Goal: Information Seeking & Learning: Find specific fact

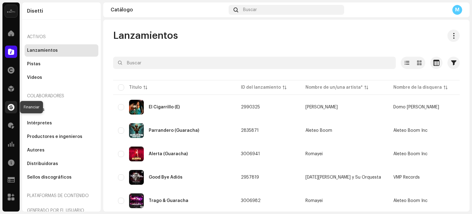
click at [10, 105] on span at bounding box center [11, 107] width 7 height 5
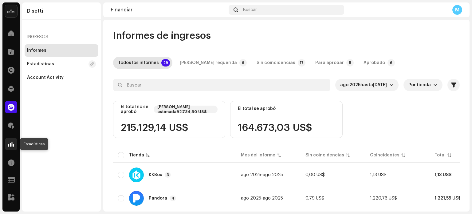
click at [12, 146] on span at bounding box center [11, 143] width 6 height 5
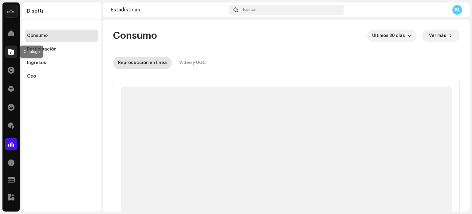
click at [11, 53] on span at bounding box center [11, 51] width 6 height 5
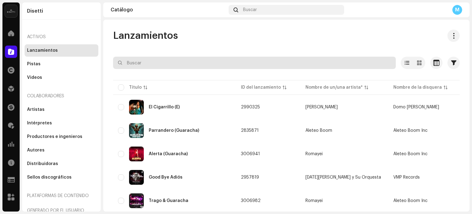
click at [206, 67] on input "text" at bounding box center [254, 63] width 283 height 12
click at [175, 62] on input "text" at bounding box center [254, 63] width 283 height 12
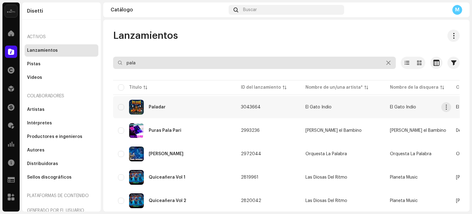
type input "pala"
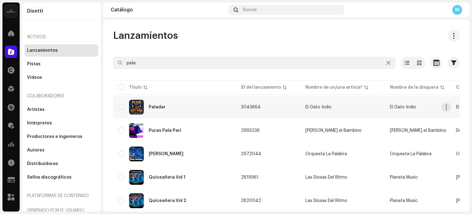
click at [191, 107] on div "Paladar" at bounding box center [174, 107] width 113 height 15
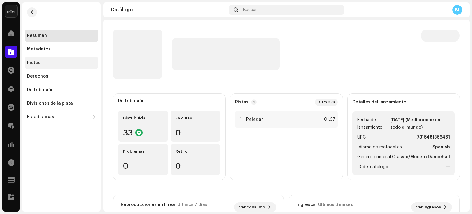
click at [40, 65] on div "Pistas" at bounding box center [61, 62] width 69 height 5
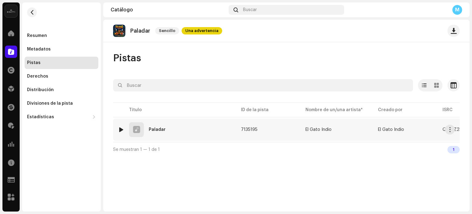
click at [121, 129] on div at bounding box center [121, 129] width 5 height 5
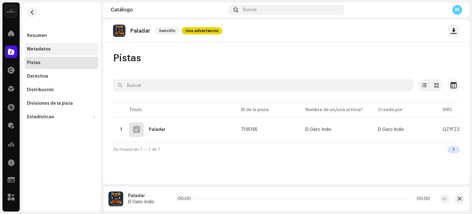
click at [63, 52] on div "Metadatos" at bounding box center [62, 49] width 74 height 12
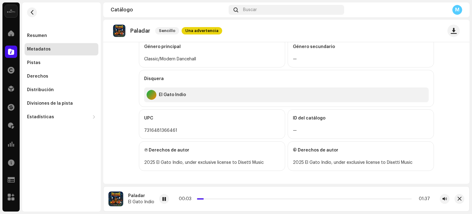
scroll to position [263, 0]
drag, startPoint x: 163, startPoint y: 201, endPoint x: 223, endPoint y: 114, distance: 104.8
click at [163, 201] on span at bounding box center [164, 199] width 4 height 5
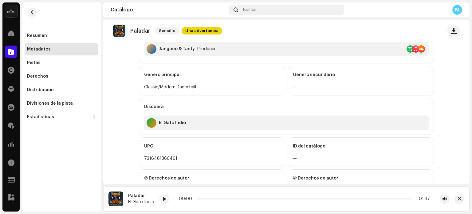
scroll to position [171, 0]
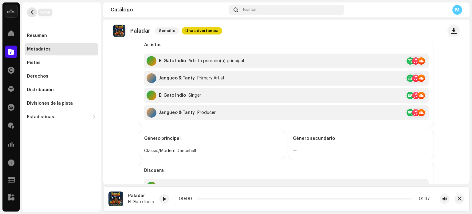
click at [30, 10] on button "button" at bounding box center [32, 12] width 10 height 10
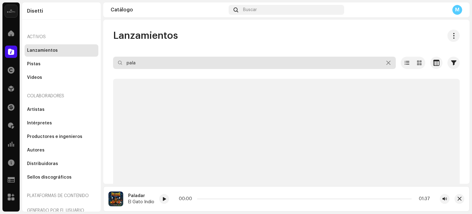
click at [158, 60] on input "pala" at bounding box center [254, 63] width 283 height 12
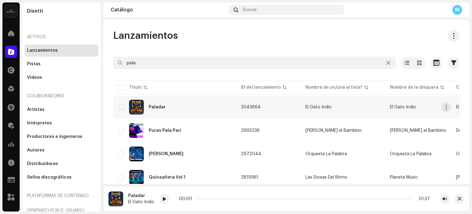
click at [169, 105] on div "Paladar" at bounding box center [174, 107] width 113 height 15
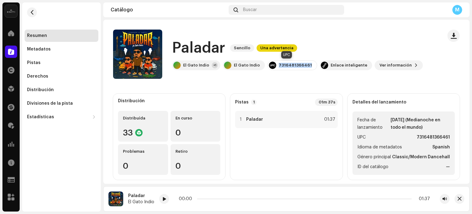
drag, startPoint x: 308, startPoint y: 64, endPoint x: 273, endPoint y: 67, distance: 34.3
click at [273, 67] on div "7316481366461" at bounding box center [293, 65] width 50 height 10
copy div "7316481366461"
